Goal: Task Accomplishment & Management: Use online tool/utility

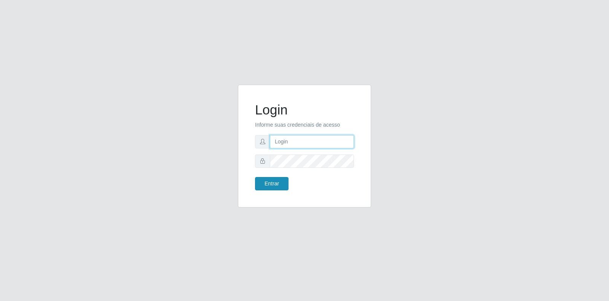
type input "[EMAIL_ADDRESS][DOMAIN_NAME]"
click at [278, 180] on button "Entrar" at bounding box center [272, 183] width 34 height 13
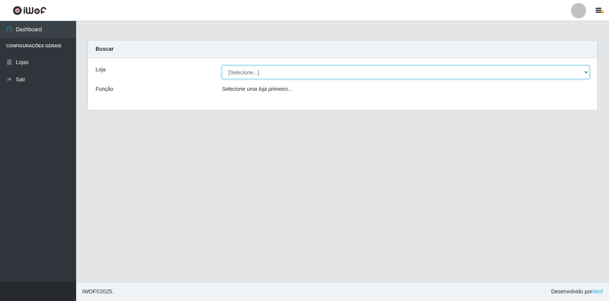
click at [293, 67] on select "[Selecione...] Atacado Vem - Loja 30 Laranjeiras Velha" at bounding box center [406, 72] width 368 height 13
select select "495"
click at [222, 66] on select "[Selecione...] Atacado Vem - Loja 30 Laranjeiras Velha" at bounding box center [406, 72] width 368 height 13
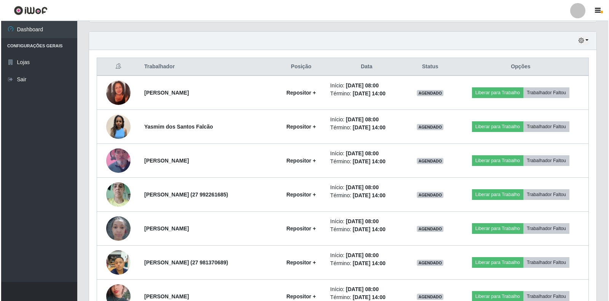
scroll to position [260, 0]
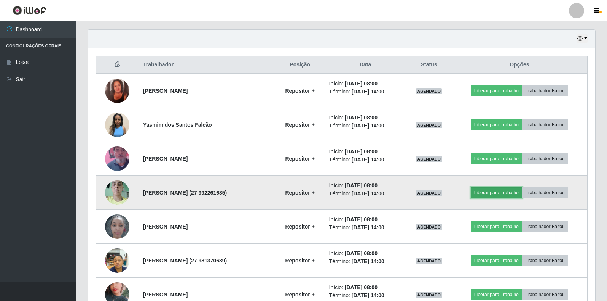
click at [503, 193] on button "Liberar para Trabalho" at bounding box center [496, 192] width 51 height 11
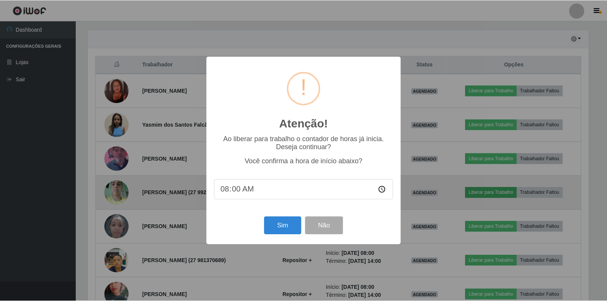
scroll to position [158, 503]
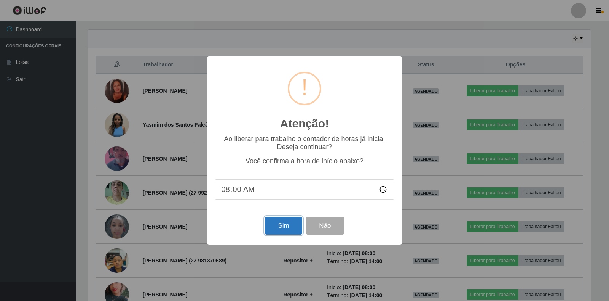
click at [276, 228] on button "Sim" at bounding box center [283, 225] width 37 height 18
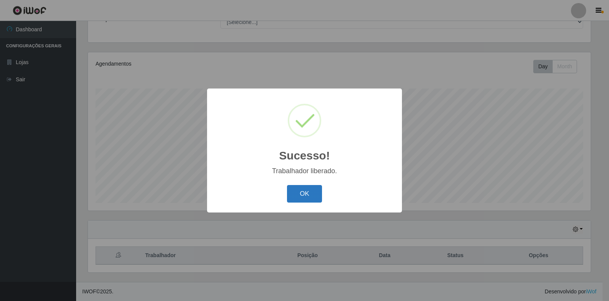
click at [313, 192] on button "OK" at bounding box center [304, 194] width 35 height 18
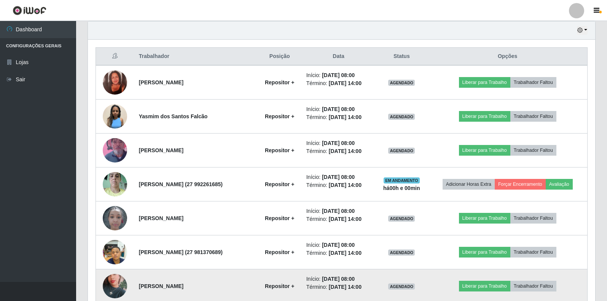
scroll to position [260, 0]
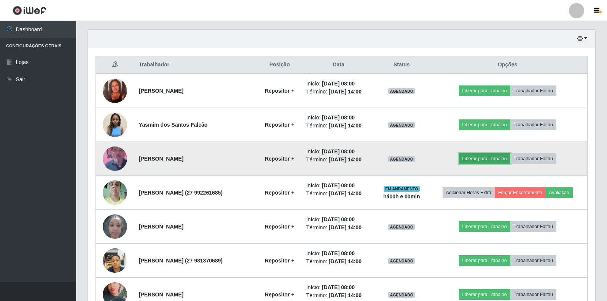
click at [481, 161] on button "Liberar para Trabalho" at bounding box center [484, 158] width 51 height 11
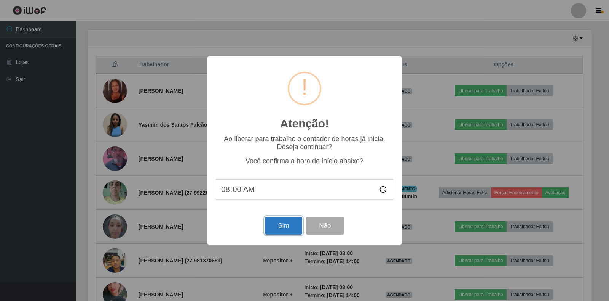
click at [281, 224] on button "Sim" at bounding box center [283, 225] width 37 height 18
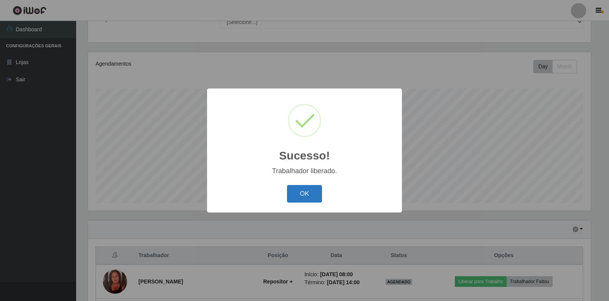
click at [302, 190] on button "OK" at bounding box center [304, 194] width 35 height 18
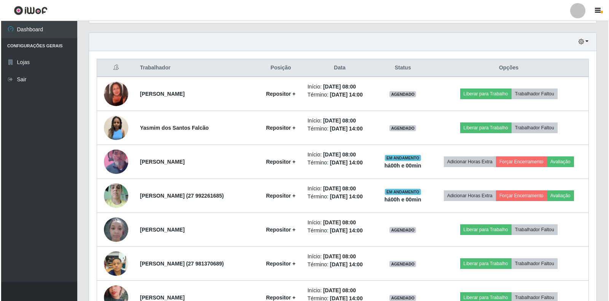
scroll to position [260, 0]
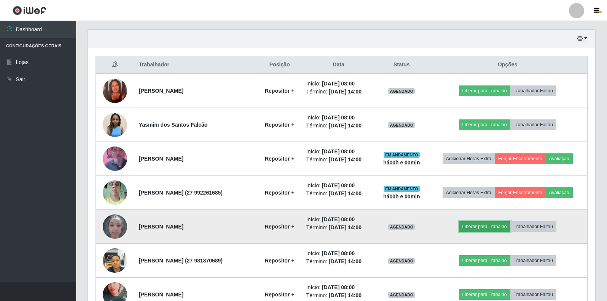
click at [491, 229] on button "Liberar para Trabalho" at bounding box center [484, 226] width 51 height 11
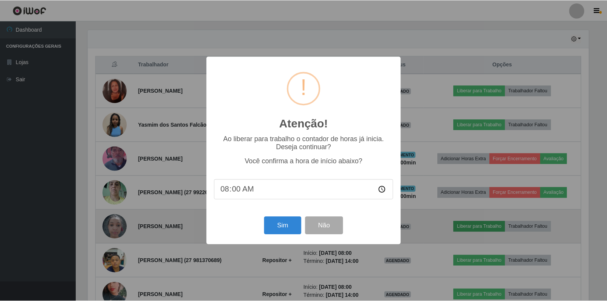
scroll to position [158, 503]
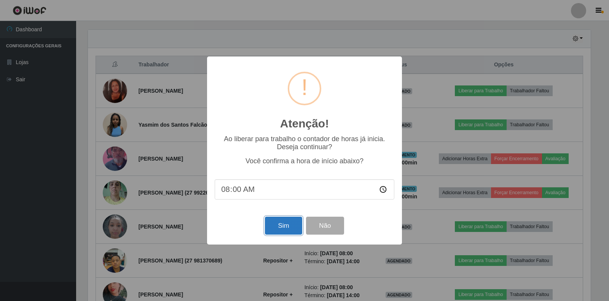
click at [280, 228] on button "Sim" at bounding box center [283, 225] width 37 height 18
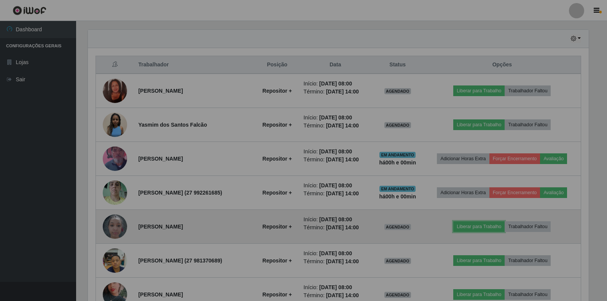
scroll to position [0, 0]
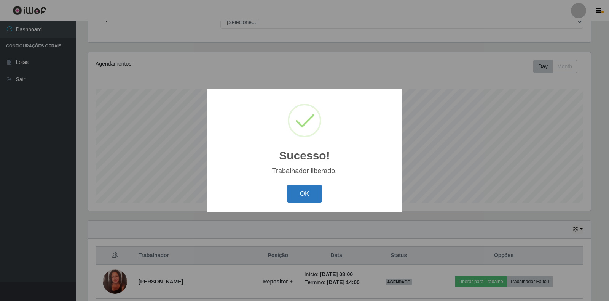
click at [301, 195] on button "OK" at bounding box center [304, 194] width 35 height 18
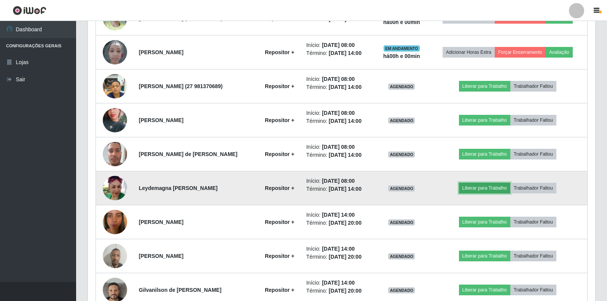
click at [481, 188] on button "Liberar para Trabalho" at bounding box center [484, 187] width 51 height 11
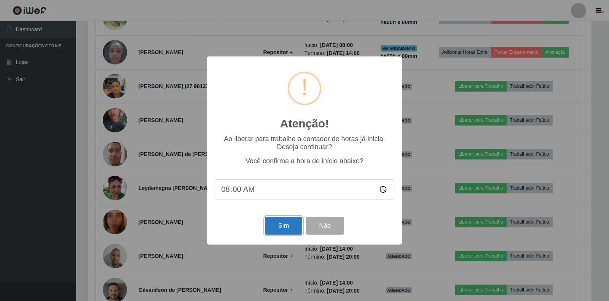
click at [275, 225] on button "Sim" at bounding box center [283, 225] width 37 height 18
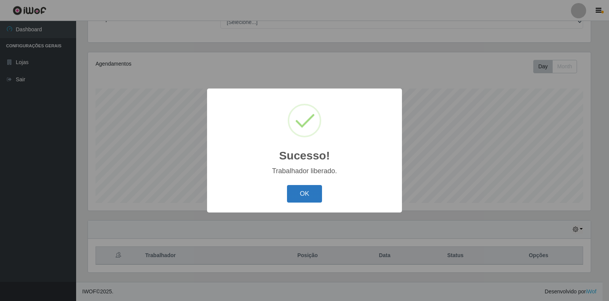
click at [300, 195] on button "OK" at bounding box center [304, 194] width 35 height 18
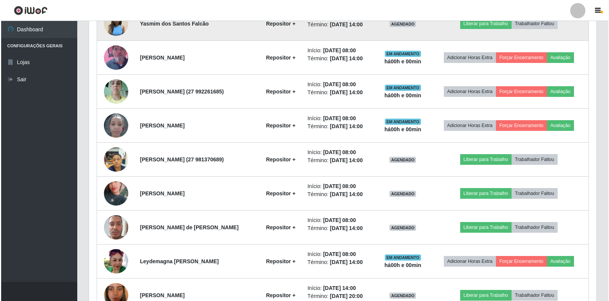
scroll to position [374, 0]
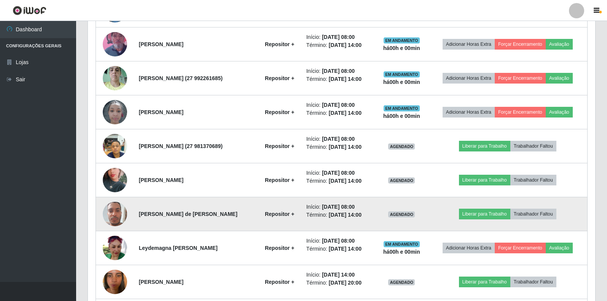
click at [109, 214] on img at bounding box center [115, 213] width 24 height 32
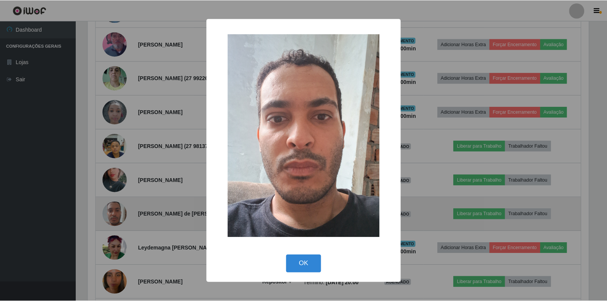
scroll to position [158, 503]
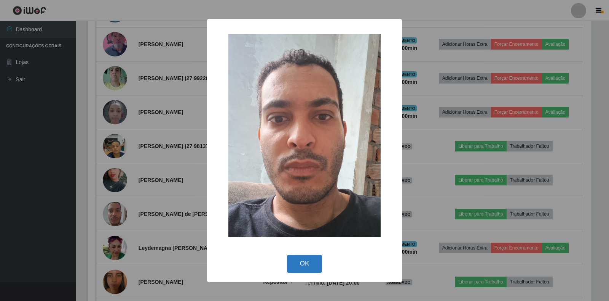
click at [297, 265] on button "OK" at bounding box center [304, 263] width 35 height 18
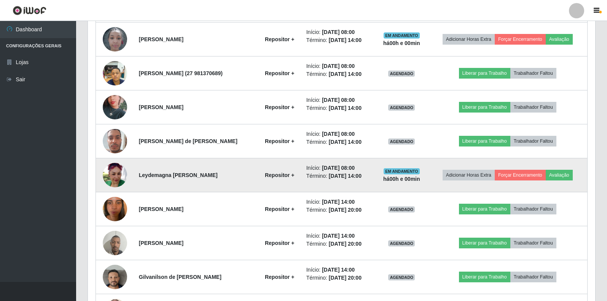
scroll to position [451, 0]
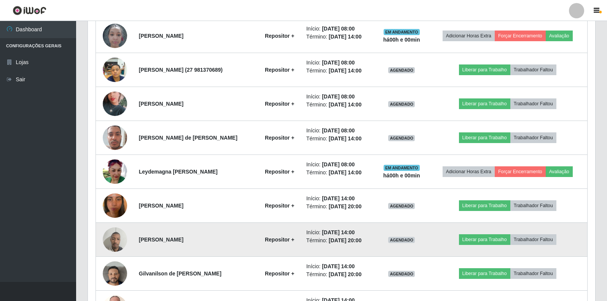
click at [115, 233] on img at bounding box center [115, 239] width 24 height 32
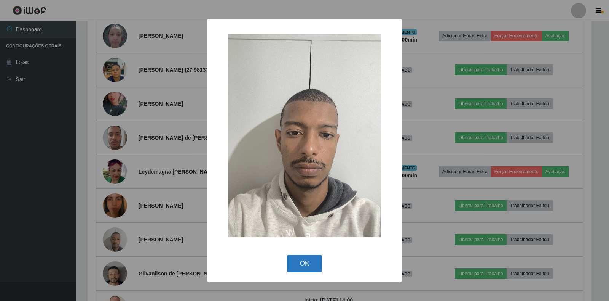
click at [298, 263] on button "OK" at bounding box center [304, 263] width 35 height 18
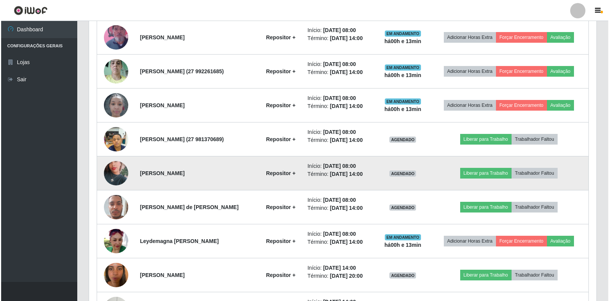
scroll to position [358, 0]
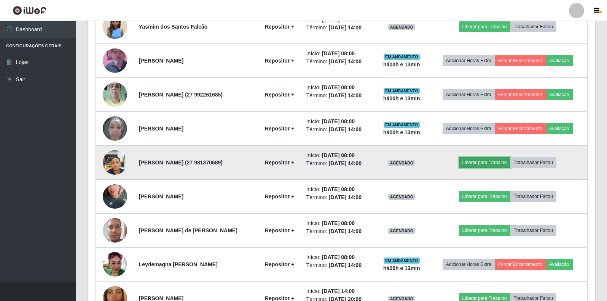
click at [490, 164] on button "Liberar para Trabalho" at bounding box center [484, 162] width 51 height 11
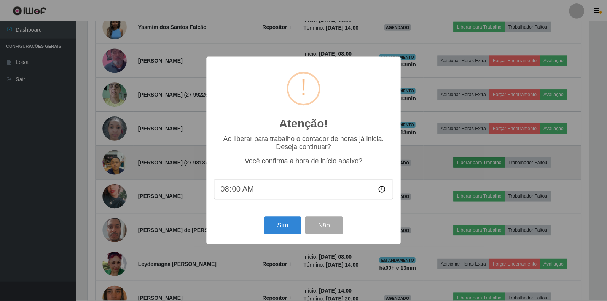
scroll to position [158, 503]
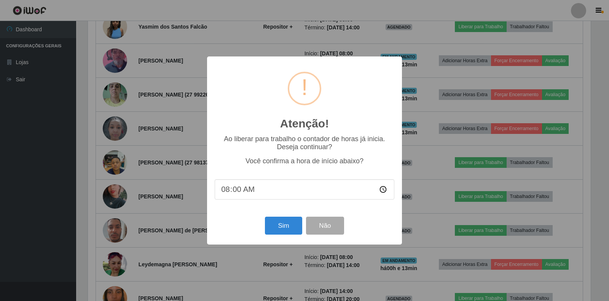
click at [252, 188] on input "08:00" at bounding box center [305, 189] width 180 height 20
click at [233, 193] on input "08:00" at bounding box center [305, 189] width 180 height 20
click at [260, 186] on input "08:14" at bounding box center [305, 189] width 180 height 20
click at [255, 189] on input "08:14" at bounding box center [305, 189] width 180 height 20
type input "08:00"
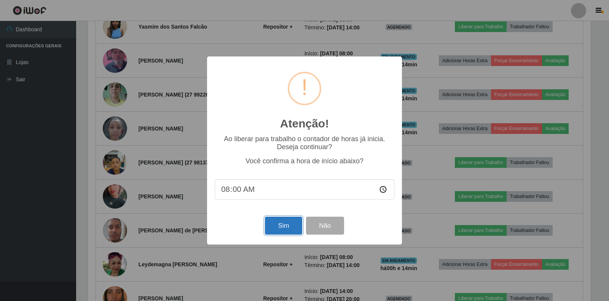
click at [280, 222] on button "Sim" at bounding box center [283, 225] width 37 height 18
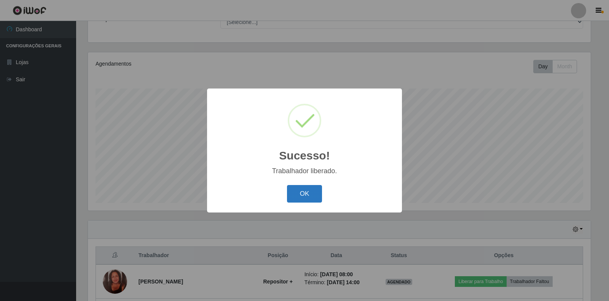
click at [298, 189] on button "OK" at bounding box center [304, 194] width 35 height 18
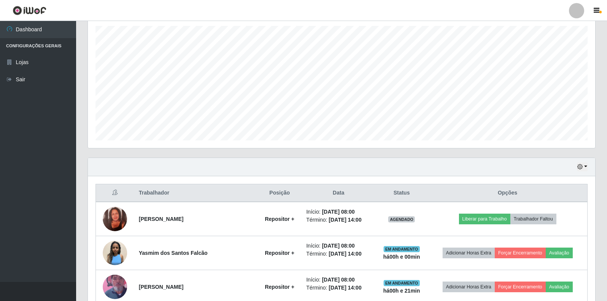
scroll to position [146, 0]
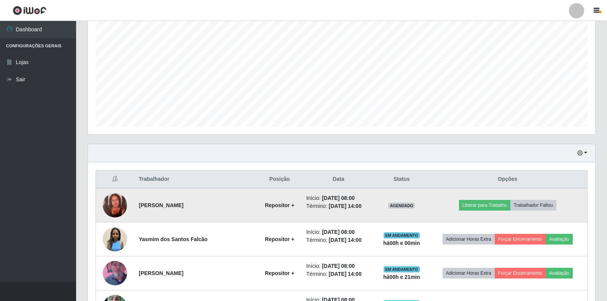
click at [113, 202] on img at bounding box center [115, 205] width 24 height 24
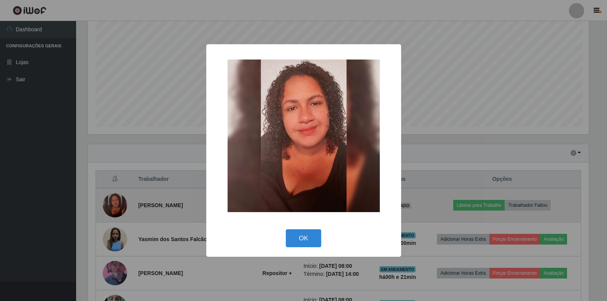
scroll to position [158, 503]
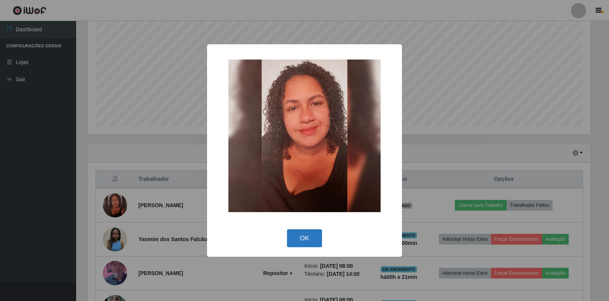
click at [301, 238] on button "OK" at bounding box center [304, 238] width 35 height 18
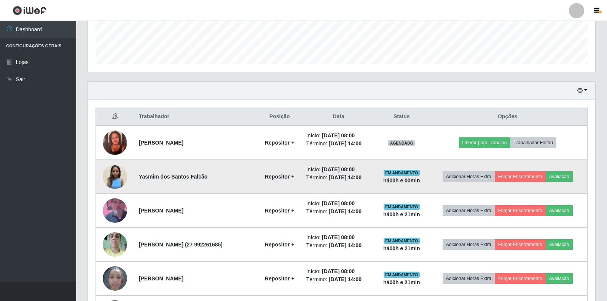
scroll to position [222, 0]
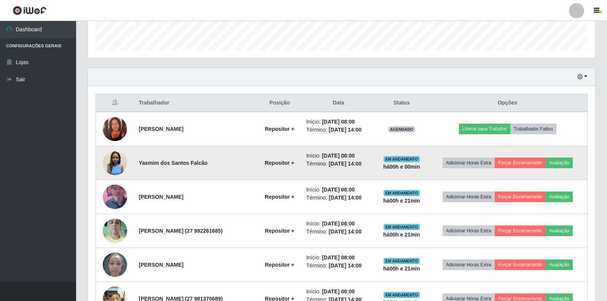
click at [116, 161] on img at bounding box center [115, 162] width 24 height 24
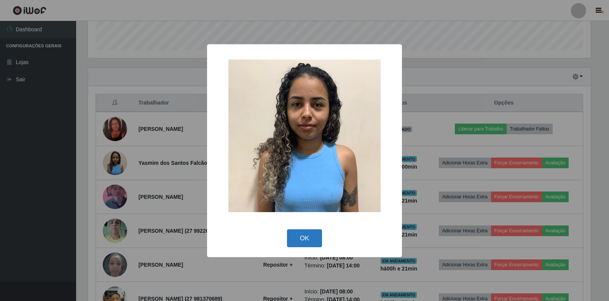
click at [297, 233] on button "OK" at bounding box center [304, 238] width 35 height 18
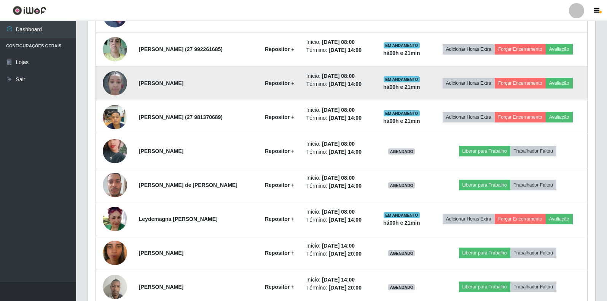
scroll to position [412, 0]
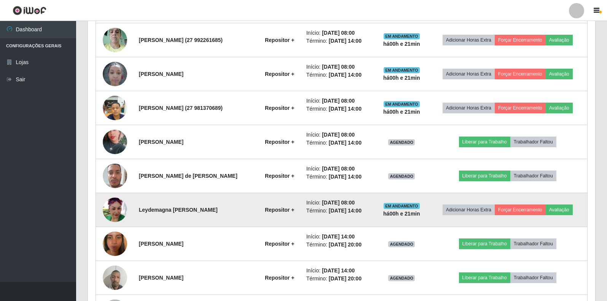
click at [117, 214] on img at bounding box center [115, 209] width 24 height 24
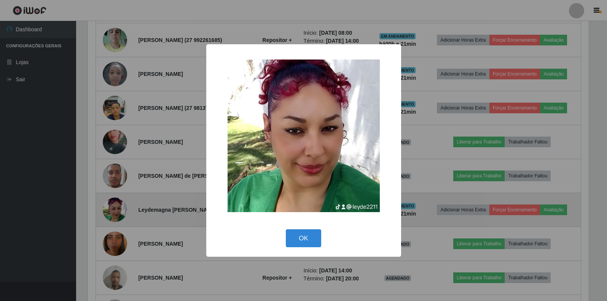
scroll to position [158, 503]
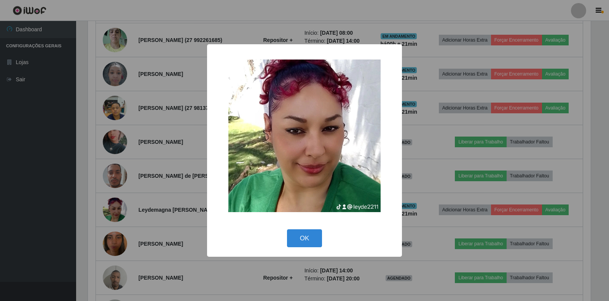
click at [166, 235] on div "× OK Cancel" at bounding box center [304, 150] width 609 height 301
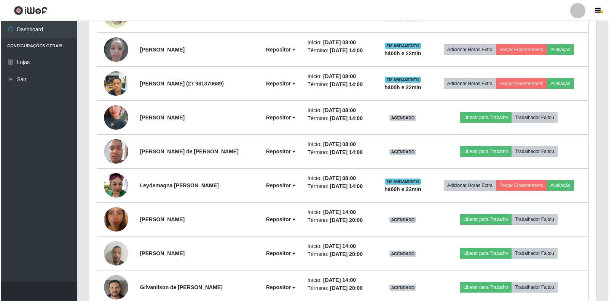
scroll to position [451, 0]
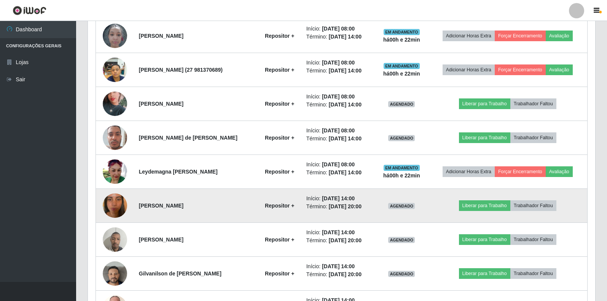
click at [115, 208] on img at bounding box center [115, 205] width 24 height 43
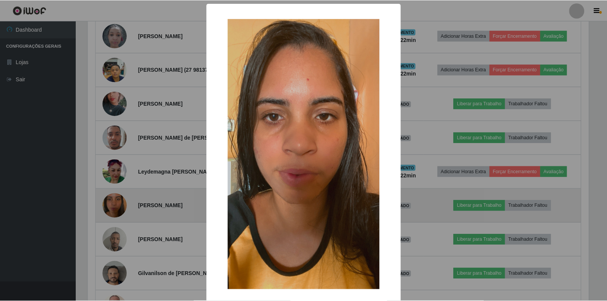
scroll to position [158, 503]
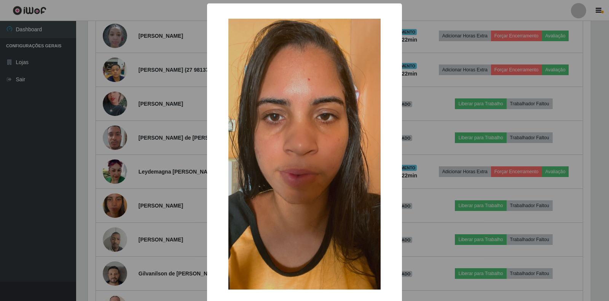
click at [149, 208] on div "× OK Cancel" at bounding box center [304, 150] width 609 height 301
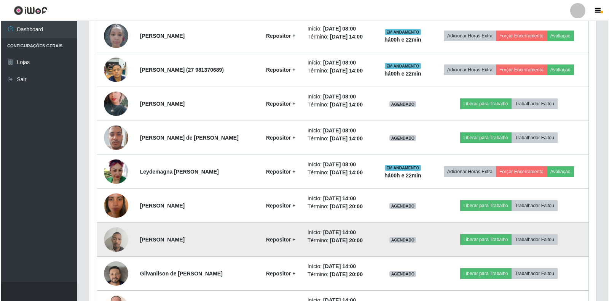
scroll to position [158, 508]
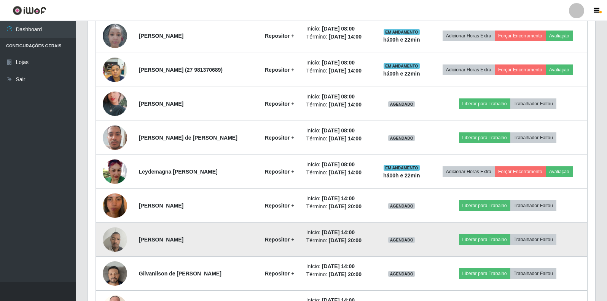
click at [112, 244] on img at bounding box center [115, 239] width 24 height 32
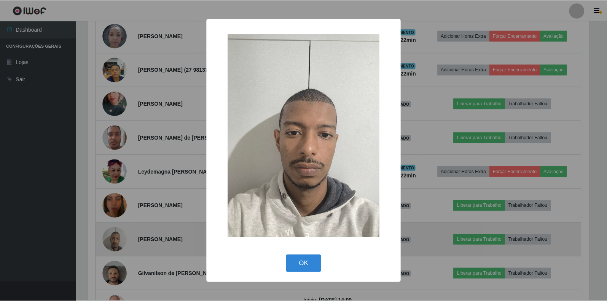
scroll to position [158, 503]
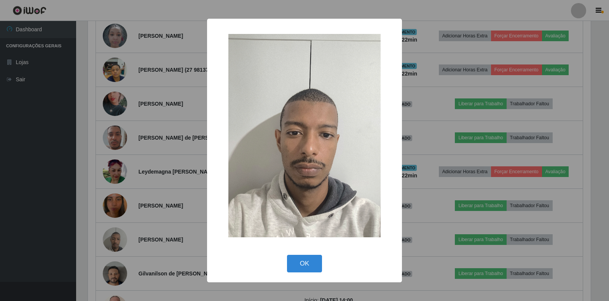
click at [156, 231] on div "× OK Cancel" at bounding box center [304, 150] width 609 height 301
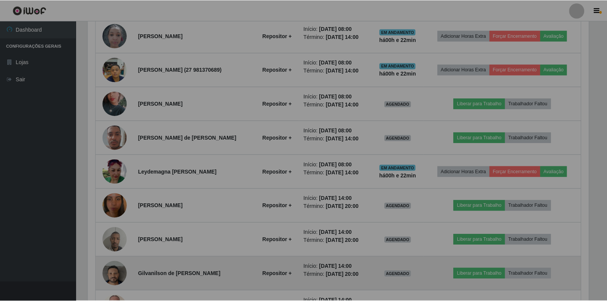
scroll to position [158, 508]
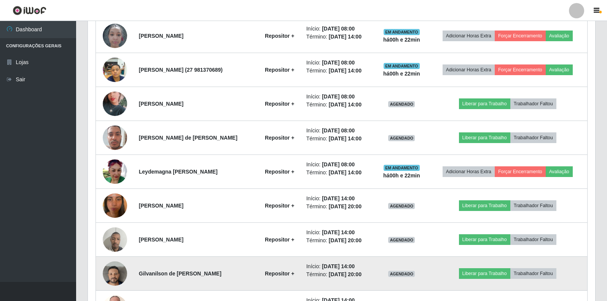
click at [107, 272] on img at bounding box center [115, 272] width 24 height 43
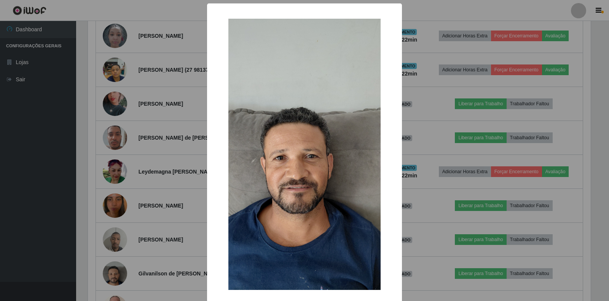
click at [166, 218] on div "× OK Cancel" at bounding box center [304, 150] width 609 height 301
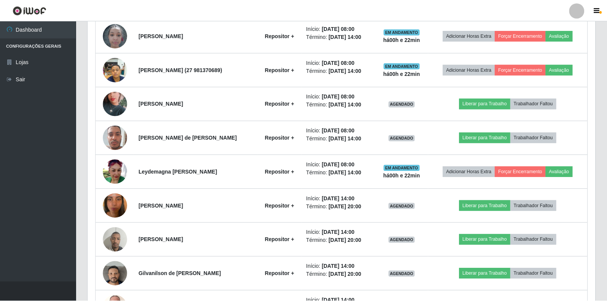
scroll to position [158, 508]
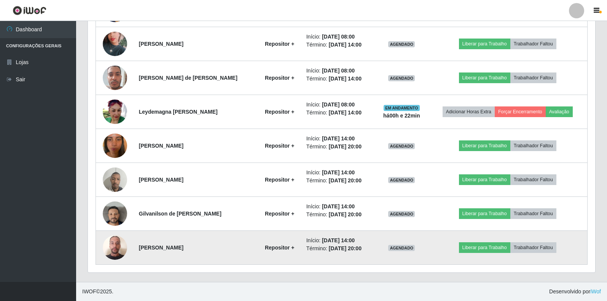
click at [112, 248] on img at bounding box center [115, 247] width 24 height 32
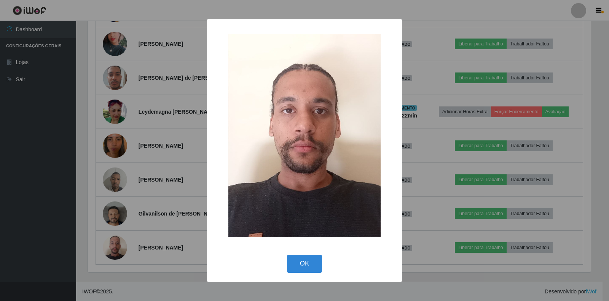
click at [154, 214] on div "× OK Cancel" at bounding box center [304, 150] width 609 height 301
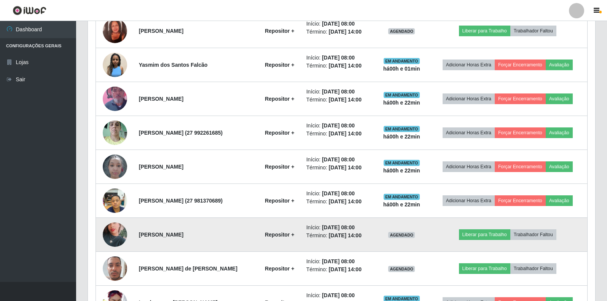
click at [109, 230] on img at bounding box center [115, 234] width 24 height 43
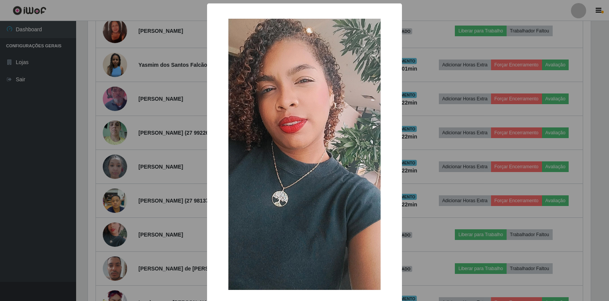
click at [142, 219] on div "× OK Cancel" at bounding box center [304, 150] width 609 height 301
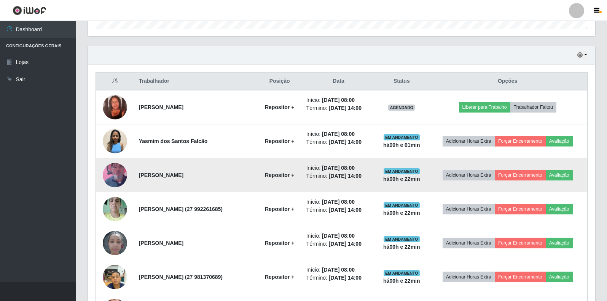
click at [113, 174] on img at bounding box center [115, 174] width 24 height 43
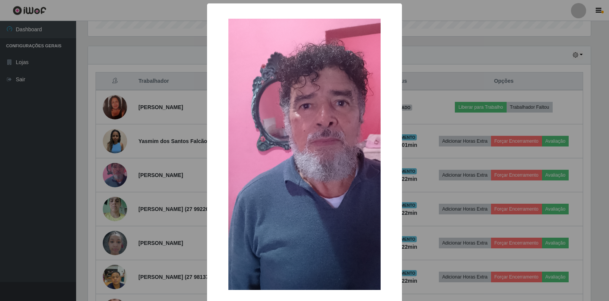
click at [137, 205] on div "× OK Cancel" at bounding box center [304, 150] width 609 height 301
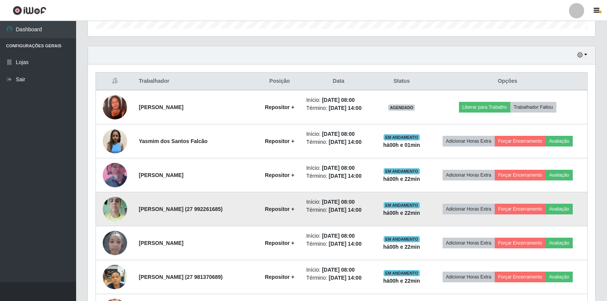
click at [116, 206] on img at bounding box center [115, 208] width 24 height 32
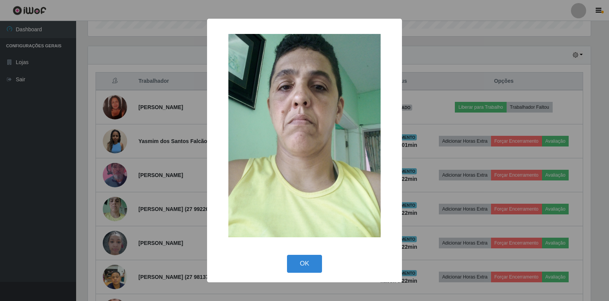
click at [147, 220] on div "× OK Cancel" at bounding box center [304, 150] width 609 height 301
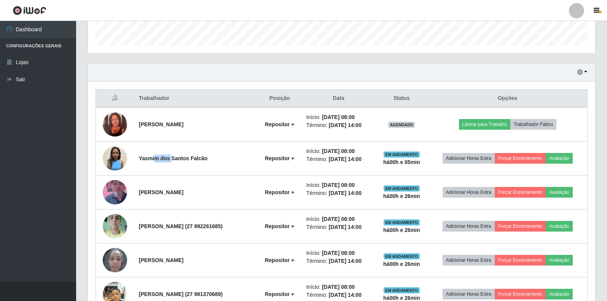
scroll to position [510, 0]
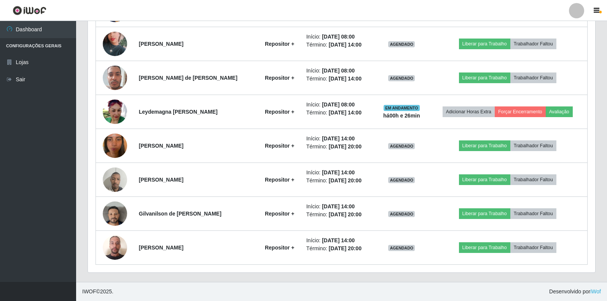
drag, startPoint x: 5, startPoint y: 232, endPoint x: 21, endPoint y: 225, distance: 17.7
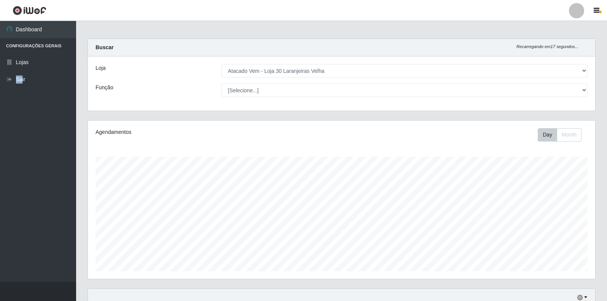
scroll to position [0, 0]
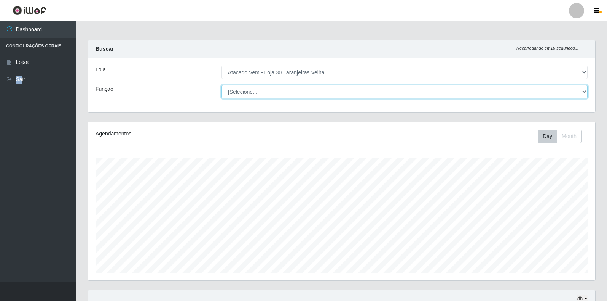
click at [270, 94] on select "[Selecione...] Repositor Repositor + Repositor ++" at bounding box center [405, 91] width 366 height 13
select select "24"
click at [222, 85] on select "[Selecione...] Repositor Repositor + Repositor ++" at bounding box center [405, 91] width 366 height 13
click at [259, 94] on select "[Selecione...] Repositor Repositor + Repositor ++" at bounding box center [405, 91] width 366 height 13
click at [259, 91] on select "[Selecione...] Repositor Repositor + Repositor ++" at bounding box center [405, 91] width 366 height 13
